Goal: Check status

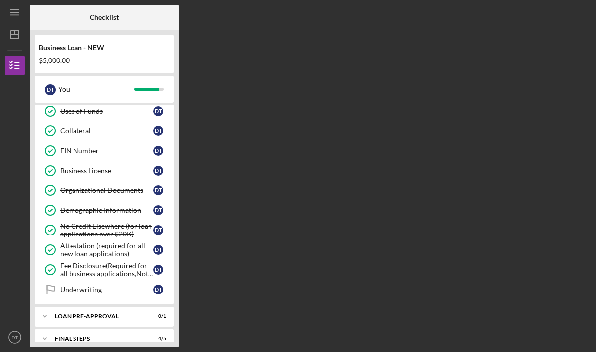
scroll to position [202, 0]
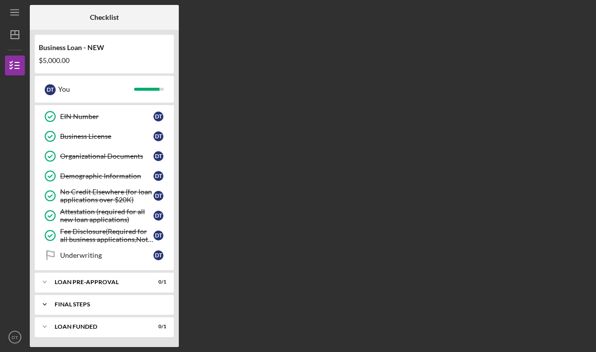
click at [121, 303] on div "FINAL STEPS" at bounding box center [108, 305] width 107 height 6
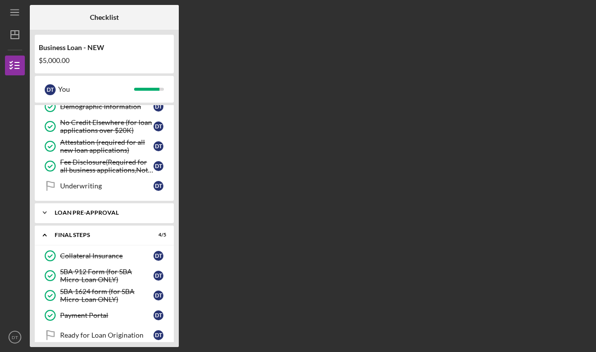
scroll to position [275, 0]
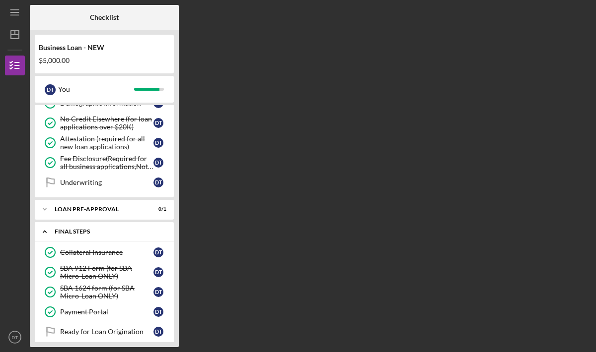
click at [106, 233] on div "FINAL STEPS" at bounding box center [108, 232] width 107 height 6
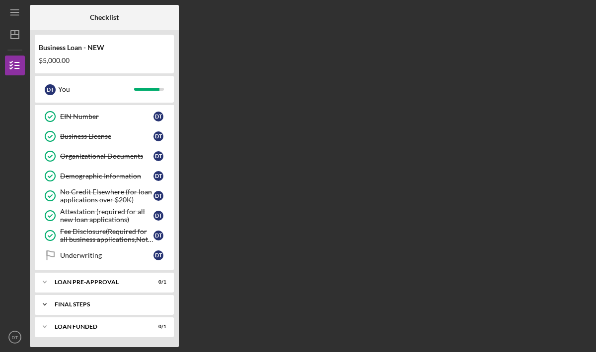
scroll to position [202, 0]
click at [20, 36] on icon "Icon/Dashboard" at bounding box center [14, 34] width 25 height 25
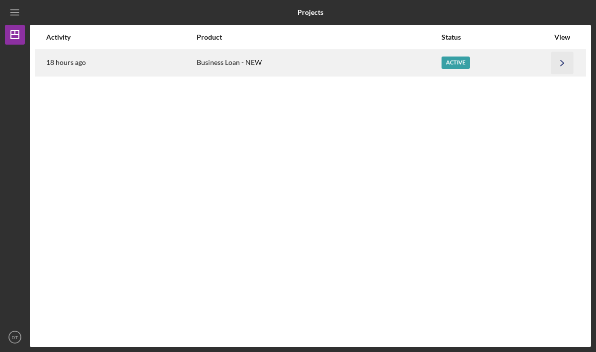
click at [556, 61] on icon "Icon/Navigate" at bounding box center [562, 63] width 22 height 22
